Goal: Navigation & Orientation: Find specific page/section

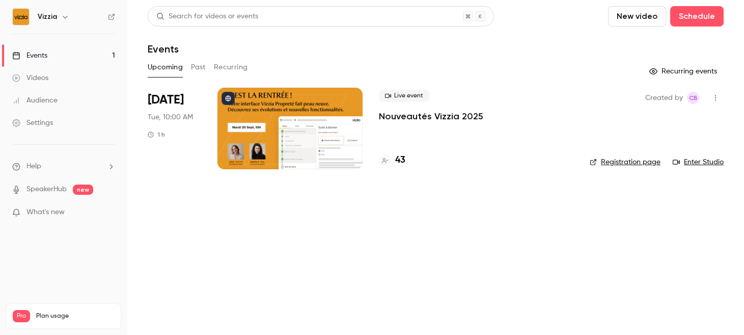
click at [392, 156] on div "43" at bounding box center [392, 160] width 26 height 14
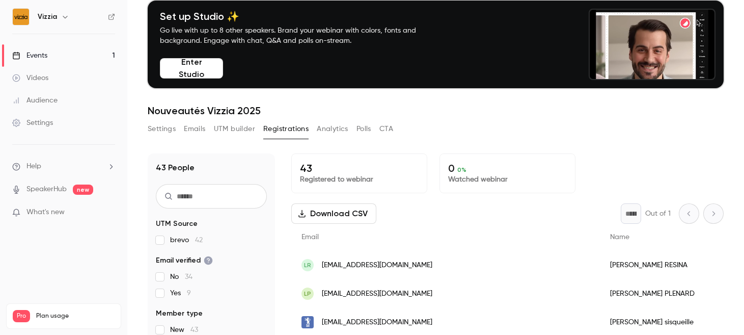
click at [50, 213] on span "What's new" at bounding box center [45, 212] width 38 height 11
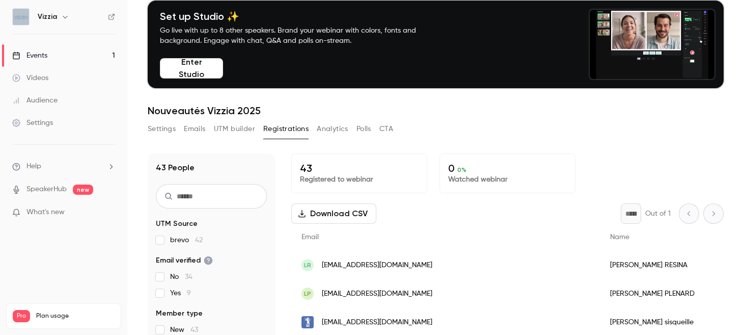
click at [50, 213] on span "What's new" at bounding box center [45, 212] width 38 height 11
